Goal: Task Accomplishment & Management: Complete application form

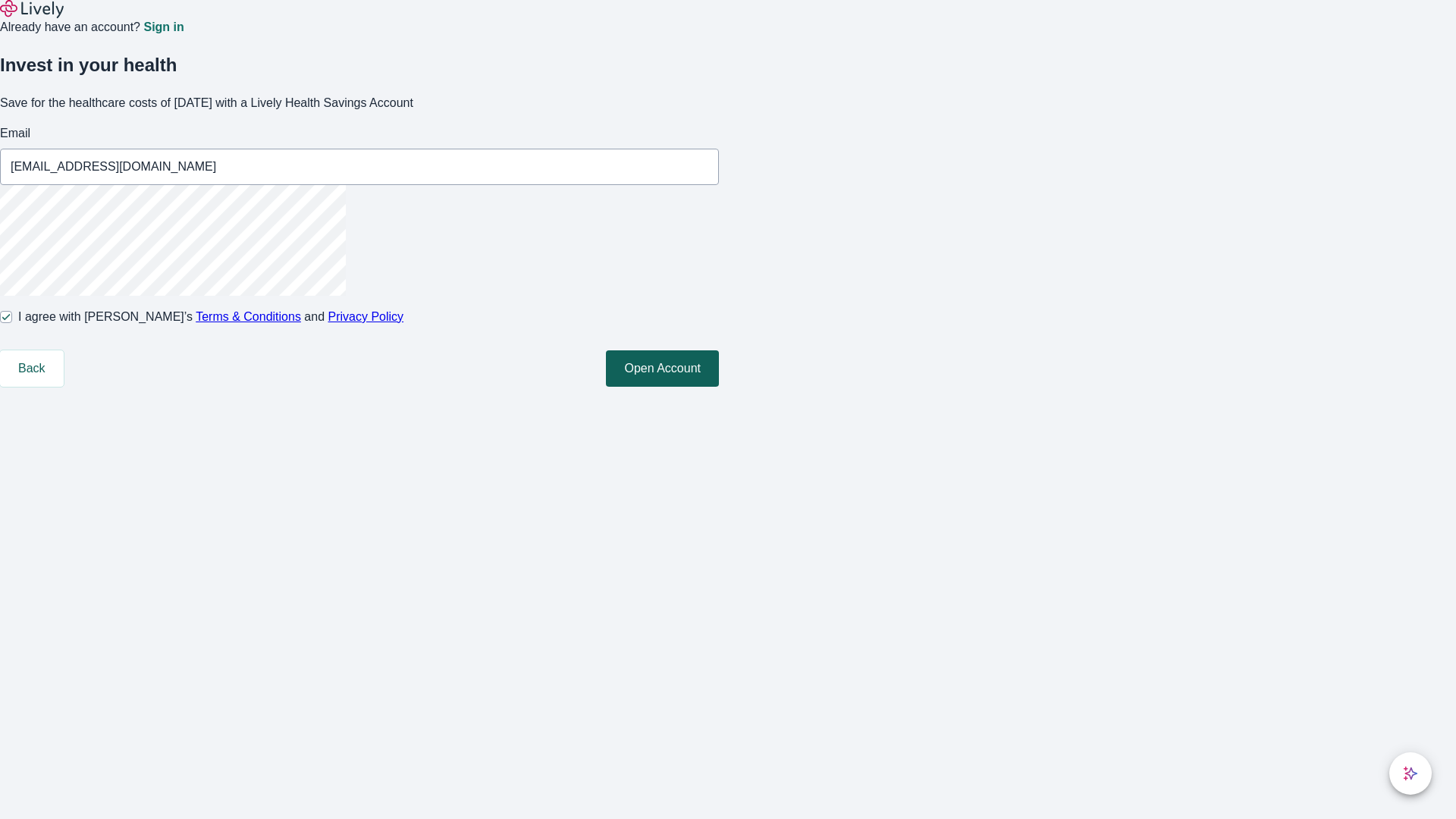
click at [719, 387] on button "Open Account" at bounding box center [662, 369] width 113 height 37
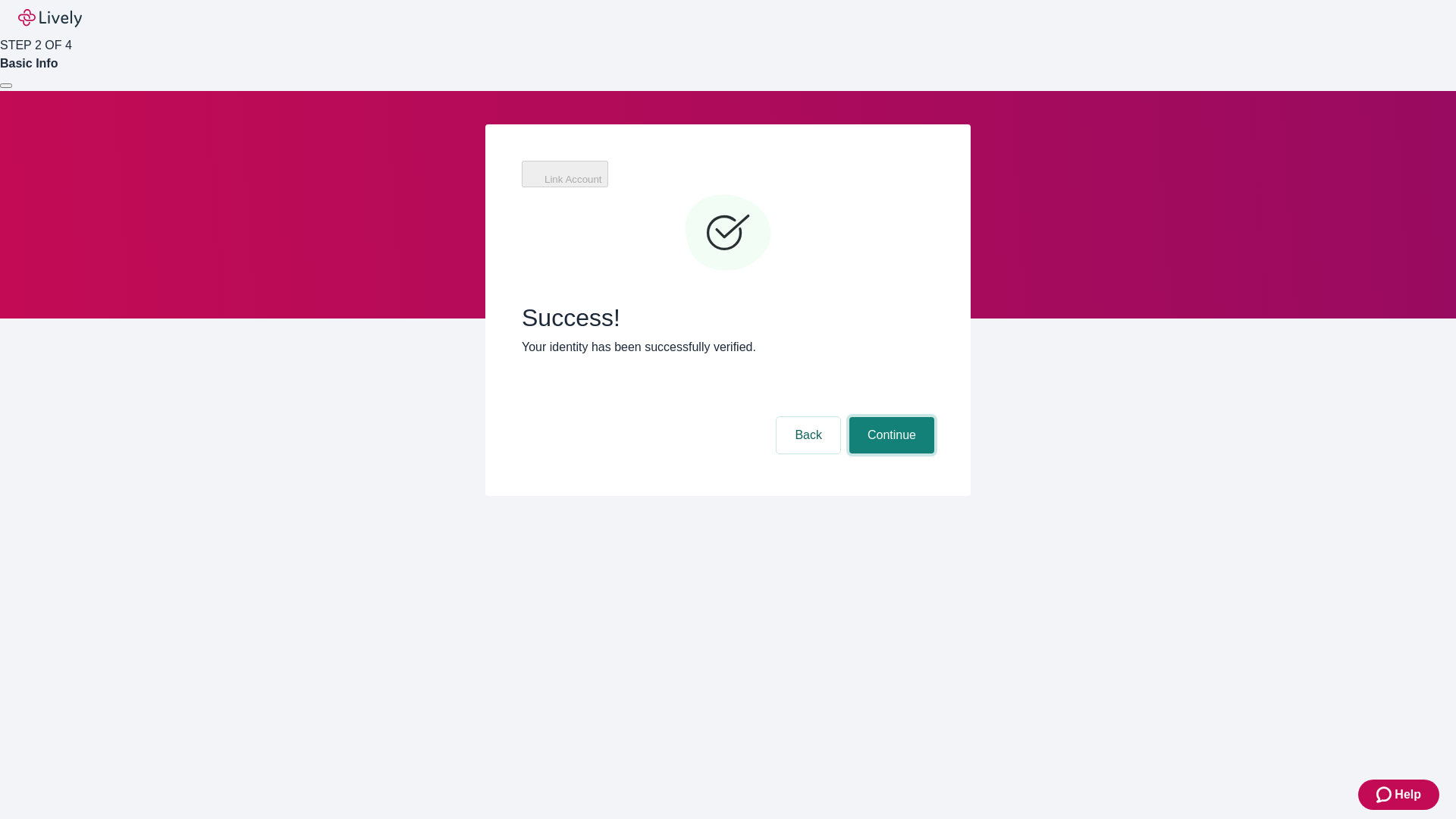
click at [890, 417] on button "Continue" at bounding box center [891, 436] width 85 height 37
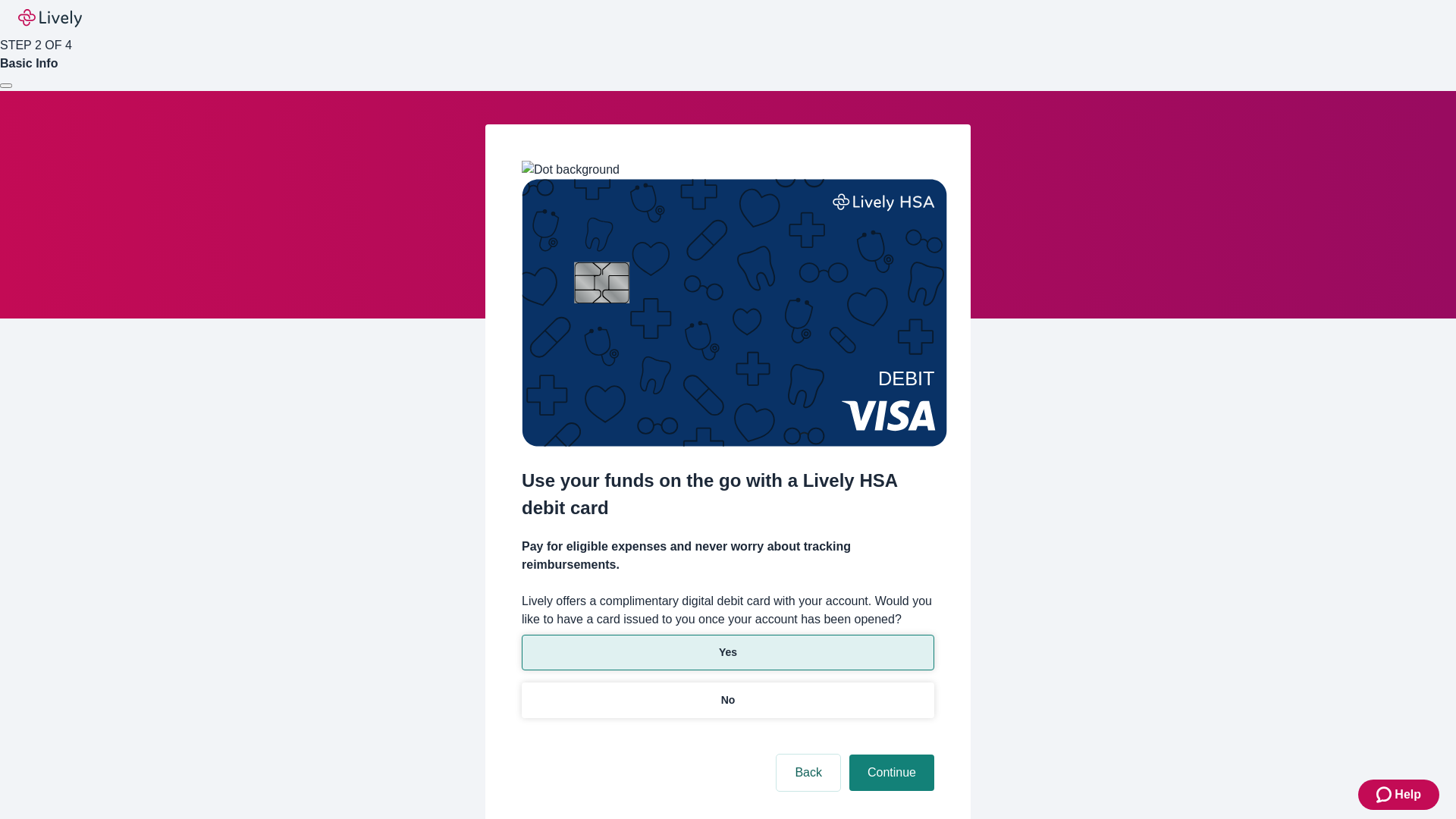
click at [728, 644] on p "Yes" at bounding box center [728, 652] width 18 height 16
click at [890, 755] on button "Continue" at bounding box center [891, 773] width 85 height 37
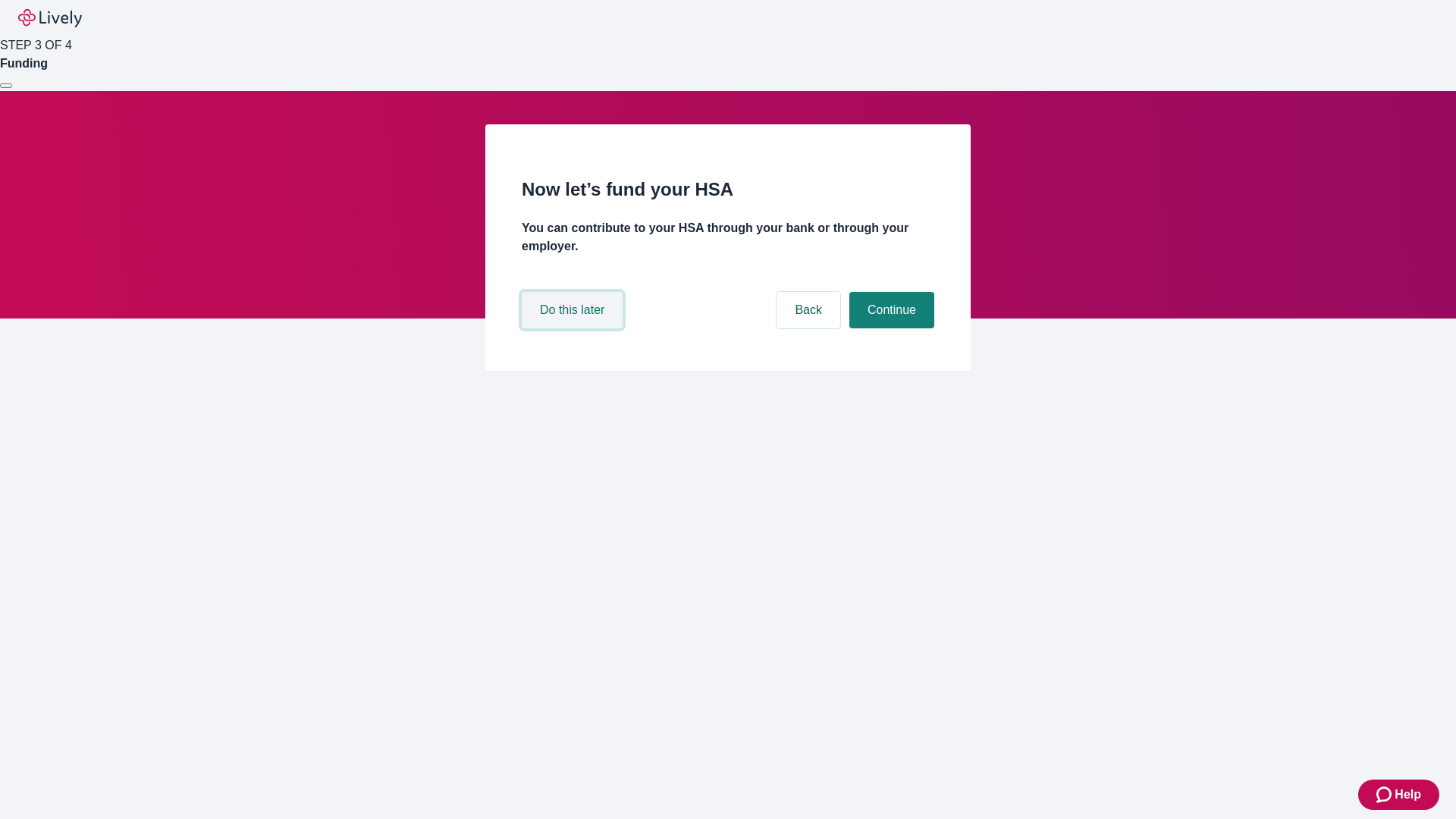
click at [574, 328] on button "Do this later" at bounding box center [572, 311] width 101 height 37
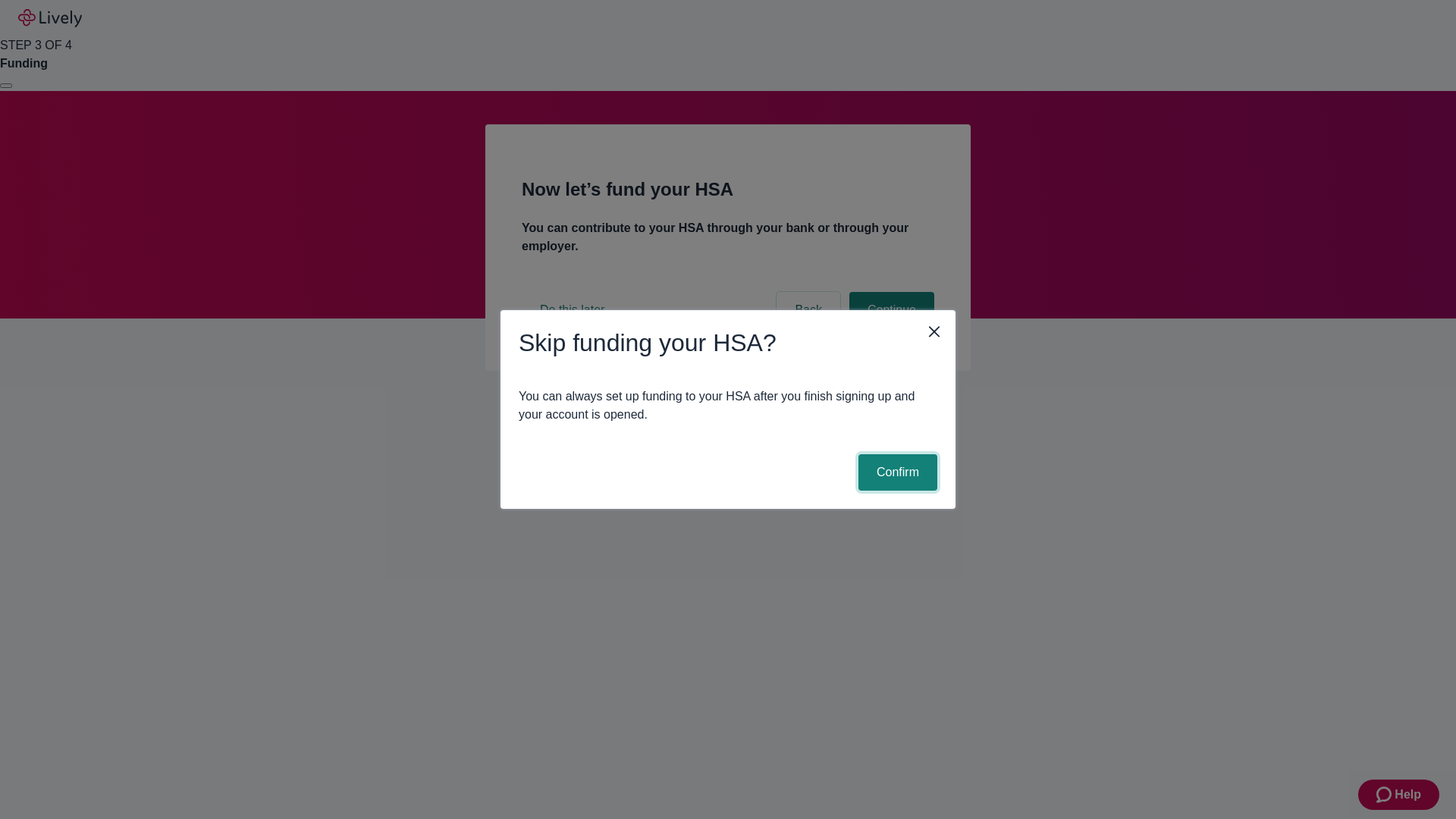
click at [895, 473] on button "Confirm" at bounding box center [897, 473] width 79 height 37
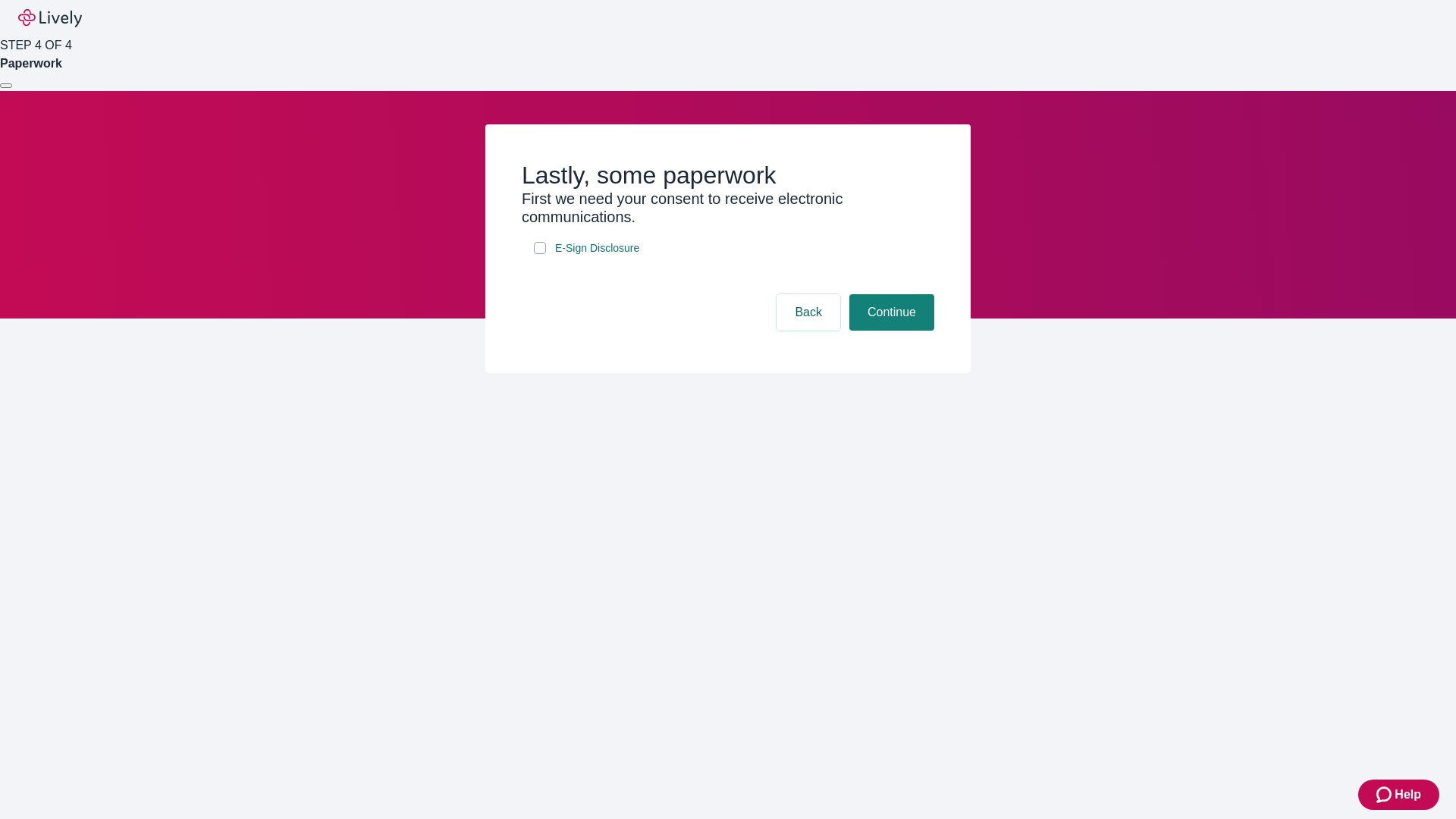
click at [539, 254] on input "E-Sign Disclosure" at bounding box center [539, 247] width 13 height 13
checkbox input "true"
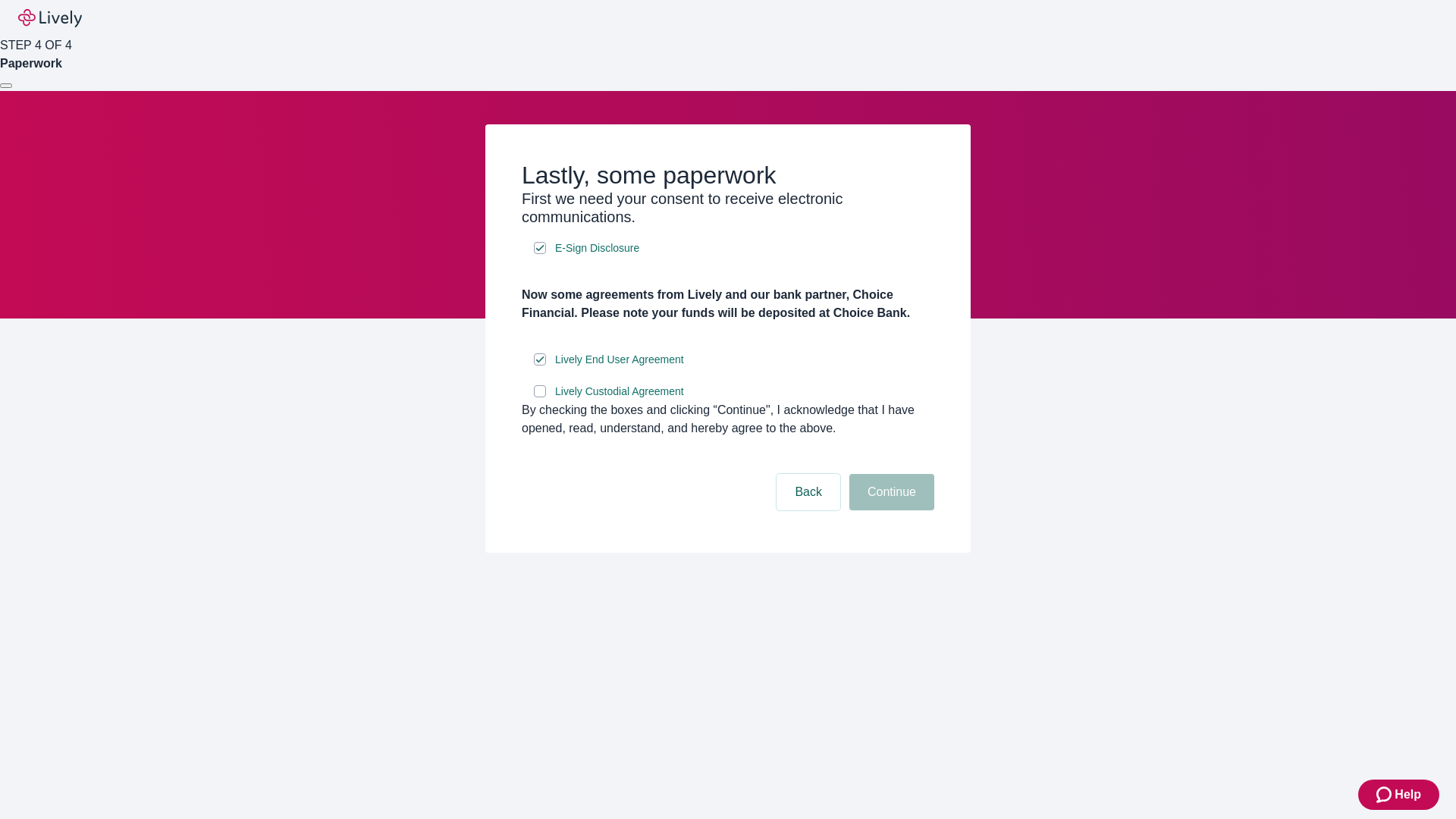
click at [539, 398] on input "Lively Custodial Agreement" at bounding box center [539, 391] width 13 height 13
checkbox input "true"
click at [890, 510] on button "Continue" at bounding box center [891, 492] width 85 height 37
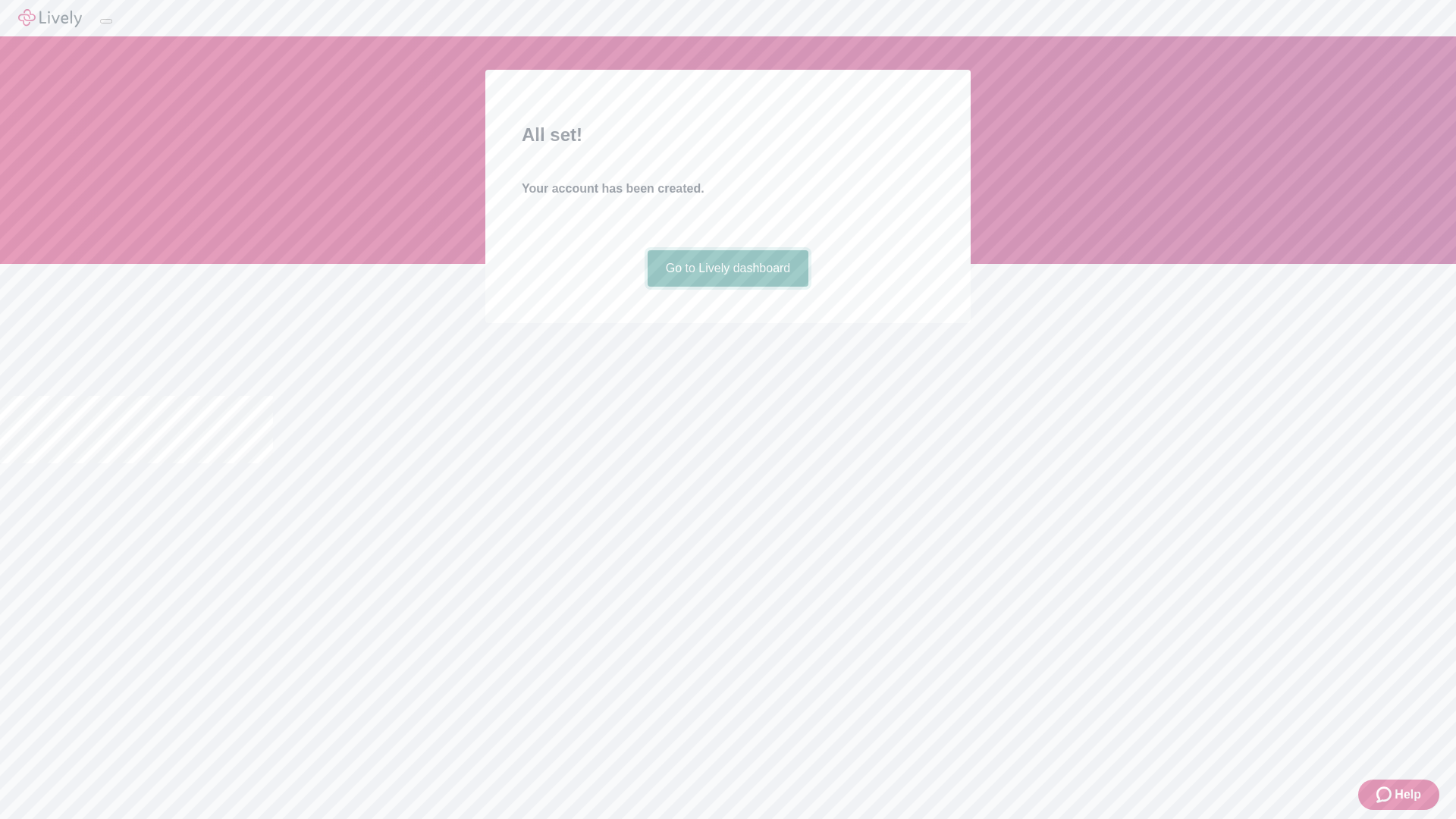
click at [728, 286] on link "Go to Lively dashboard" at bounding box center [728, 269] width 161 height 37
